Goal: Information Seeking & Learning: Learn about a topic

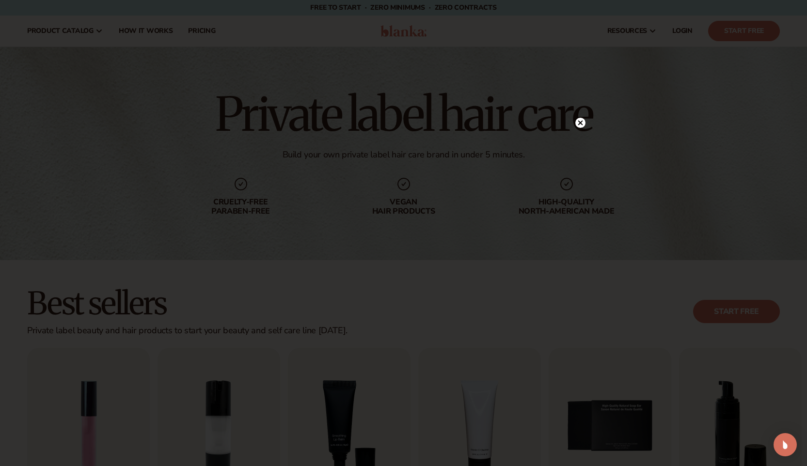
click at [576, 116] on div at bounding box center [580, 122] width 10 height 17
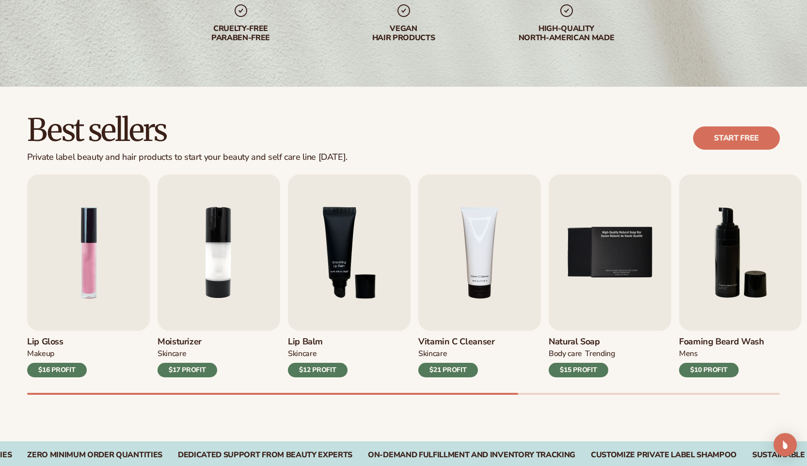
scroll to position [200, 0]
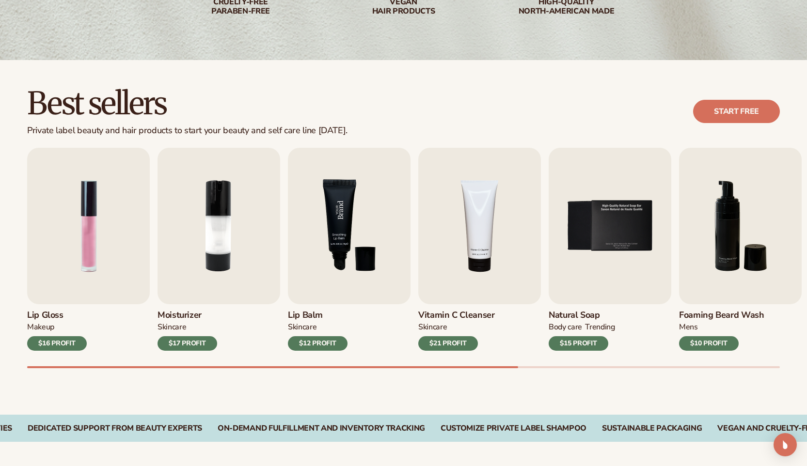
click at [367, 255] on img "3 / 9" at bounding box center [349, 226] width 123 height 156
click at [313, 343] on div "$12 PROFIT" at bounding box center [318, 343] width 60 height 15
click at [353, 289] on img "3 / 9" at bounding box center [349, 226] width 123 height 156
click at [435, 110] on div "Best sellers Private label beauty and hair products to start your beauty and se…" at bounding box center [403, 111] width 752 height 49
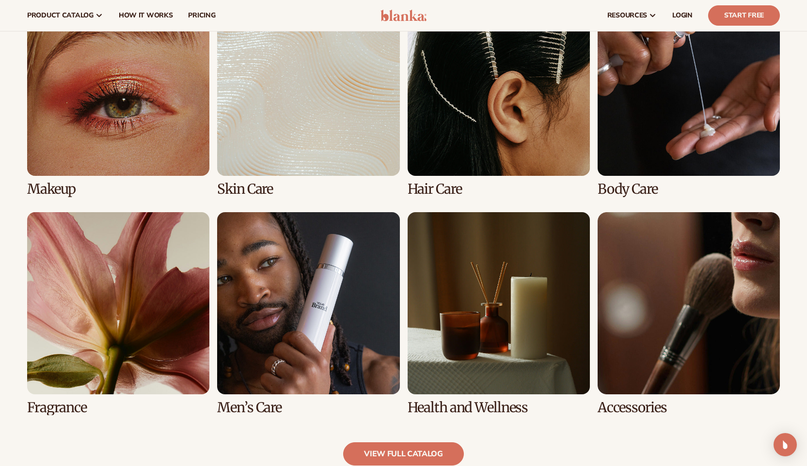
scroll to position [741, 0]
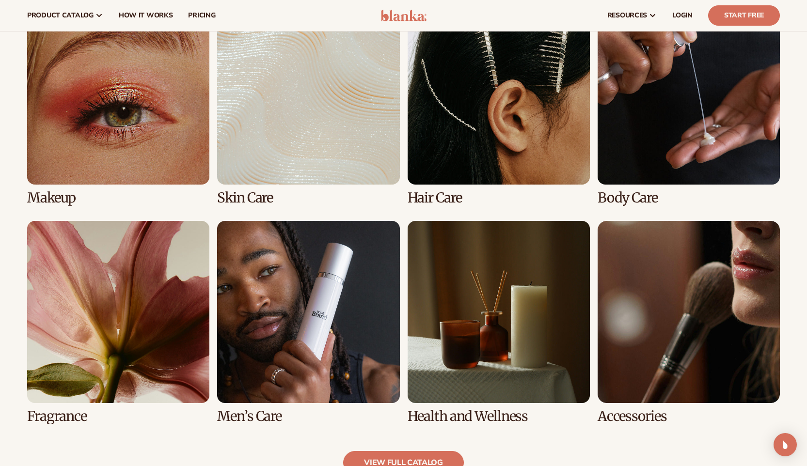
click at [330, 308] on link "6 / 8" at bounding box center [308, 322] width 182 height 203
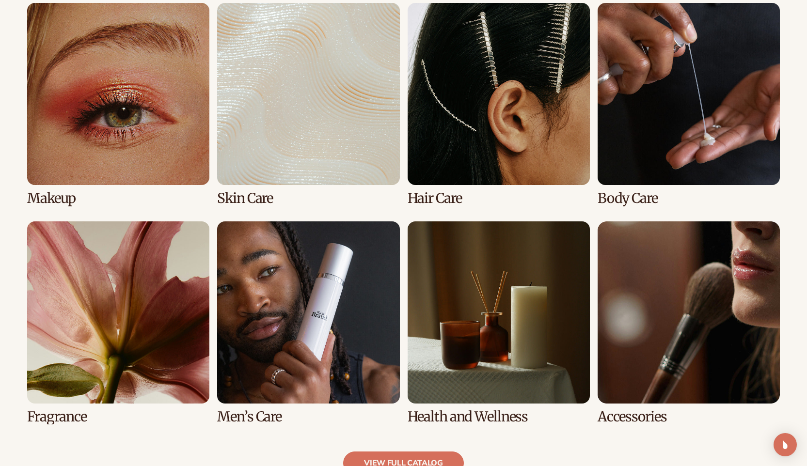
scroll to position [773, 0]
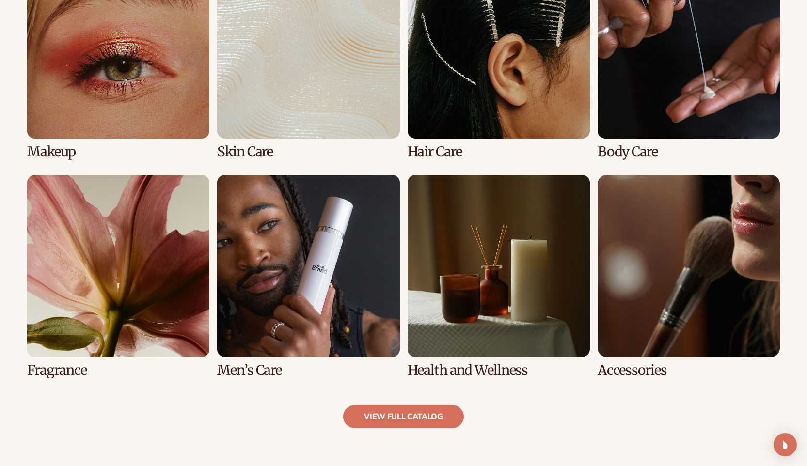
click at [299, 348] on link "6 / 8" at bounding box center [308, 276] width 182 height 203
click at [247, 371] on link "6 / 8" at bounding box center [308, 276] width 182 height 203
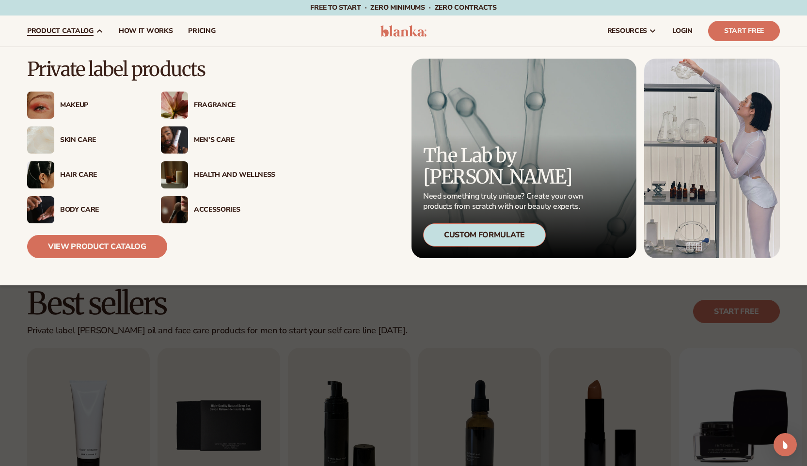
click at [95, 30] on icon at bounding box center [99, 31] width 8 height 8
click at [213, 136] on div "Men’s Care" at bounding box center [234, 140] width 81 height 8
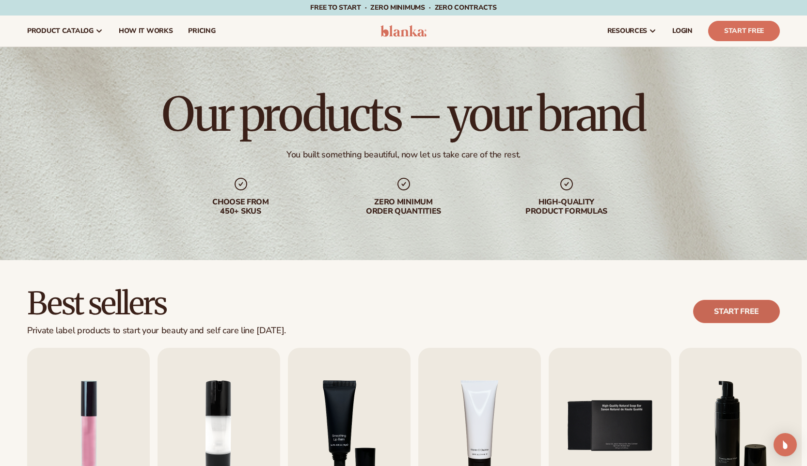
click at [757, 307] on link "Start free" at bounding box center [736, 311] width 87 height 23
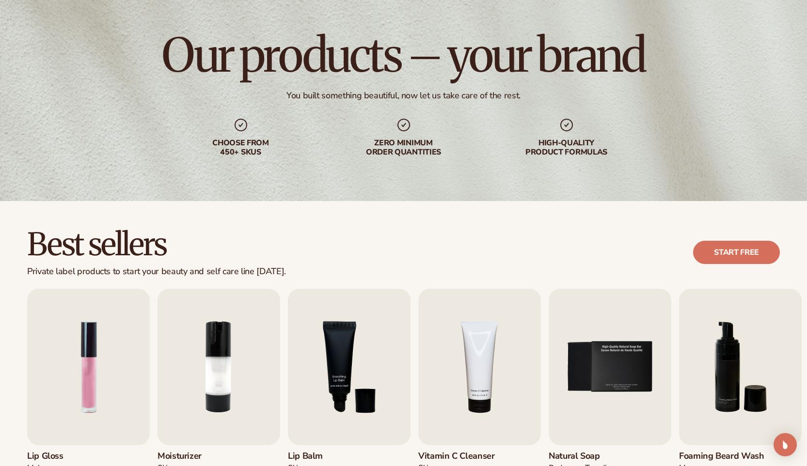
scroll to position [131, 0]
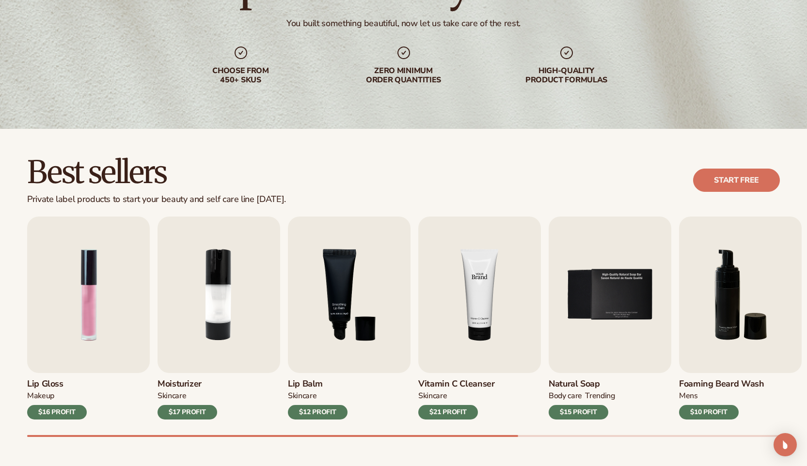
click at [482, 293] on img "4 / 9" at bounding box center [479, 295] width 123 height 156
click at [434, 382] on h3 "Vitamin C Cleanser" at bounding box center [456, 384] width 77 height 11
click at [598, 382] on h3 "Natural Soap" at bounding box center [581, 384] width 66 height 11
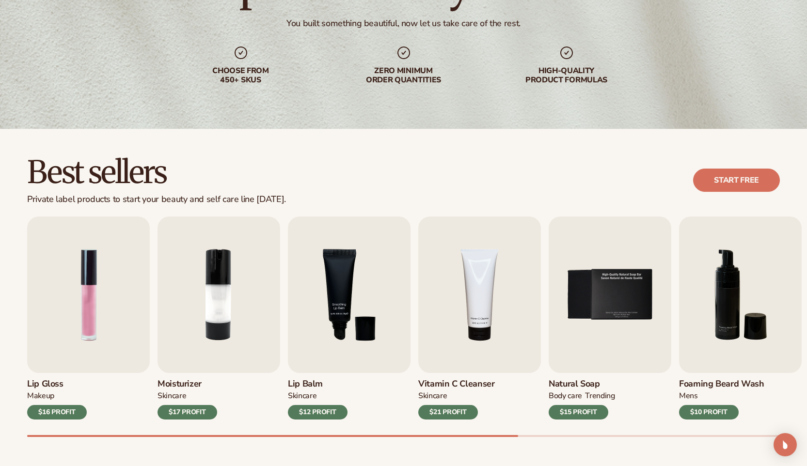
click at [592, 382] on h3 "Natural Soap" at bounding box center [581, 384] width 66 height 11
